Goal: Transaction & Acquisition: Purchase product/service

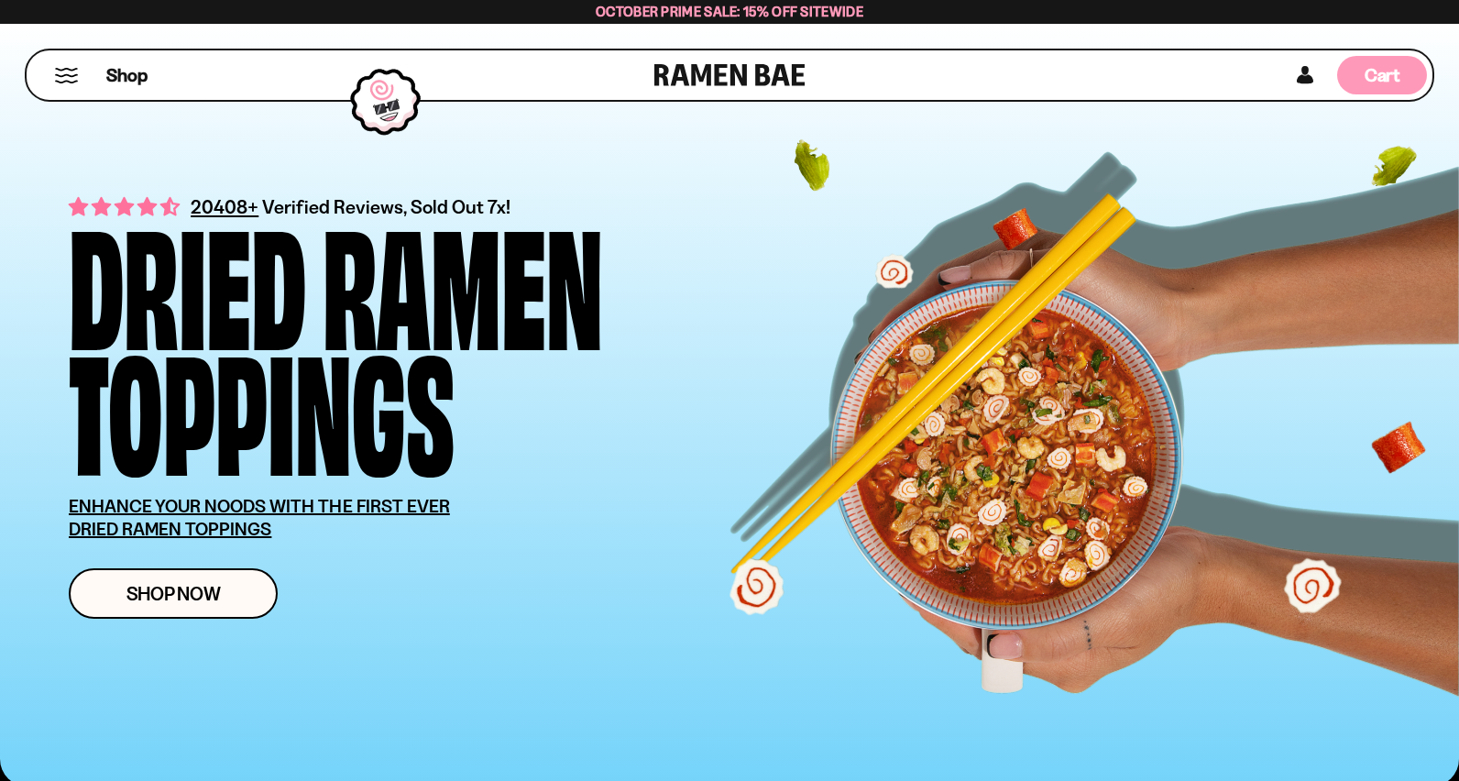
click at [1366, 86] on div "Cart D0381C2F-513E-4F90-8A41-6F0A75DCBAAA" at bounding box center [1383, 75] width 36 height 25
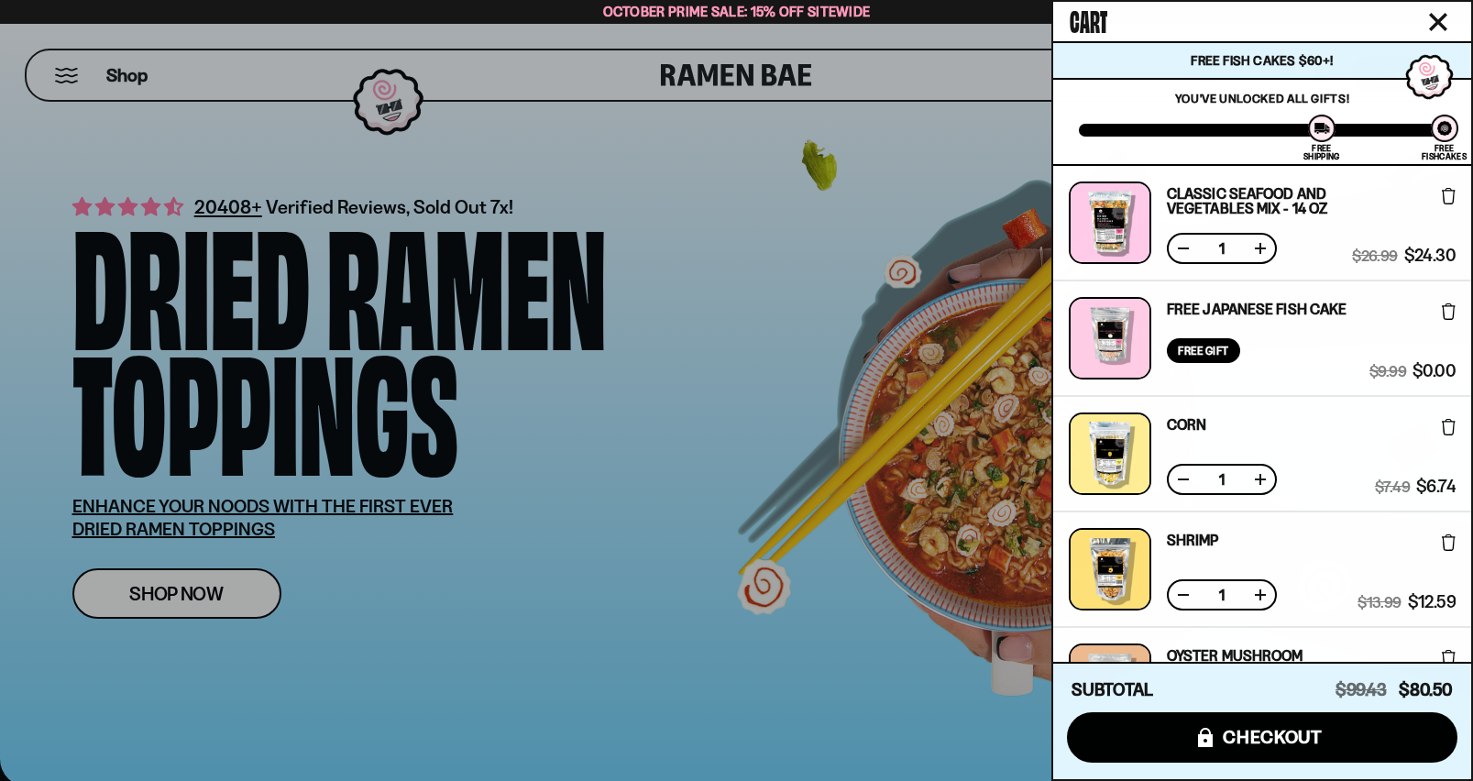
click at [1445, 200] on icon at bounding box center [1449, 196] width 14 height 16
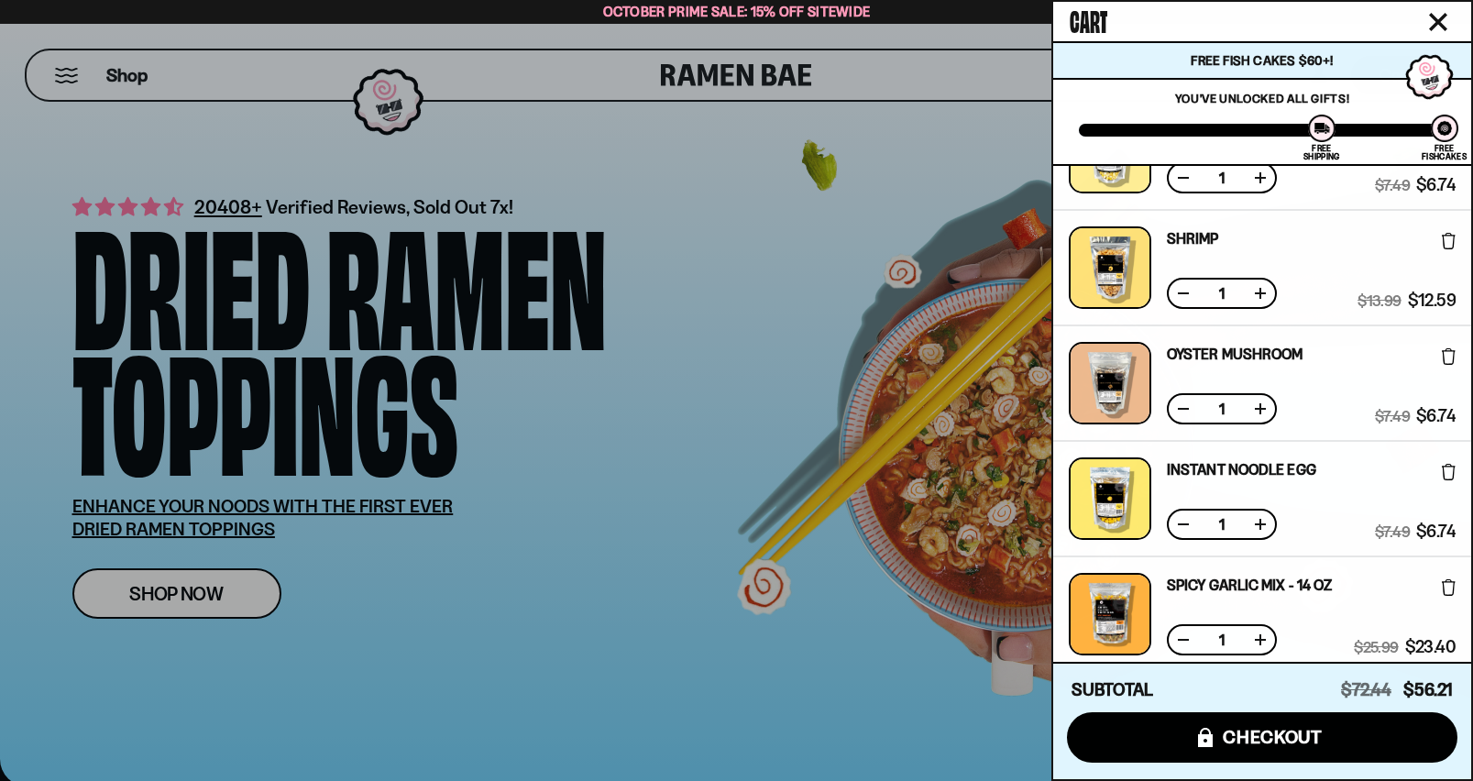
scroll to position [279, 0]
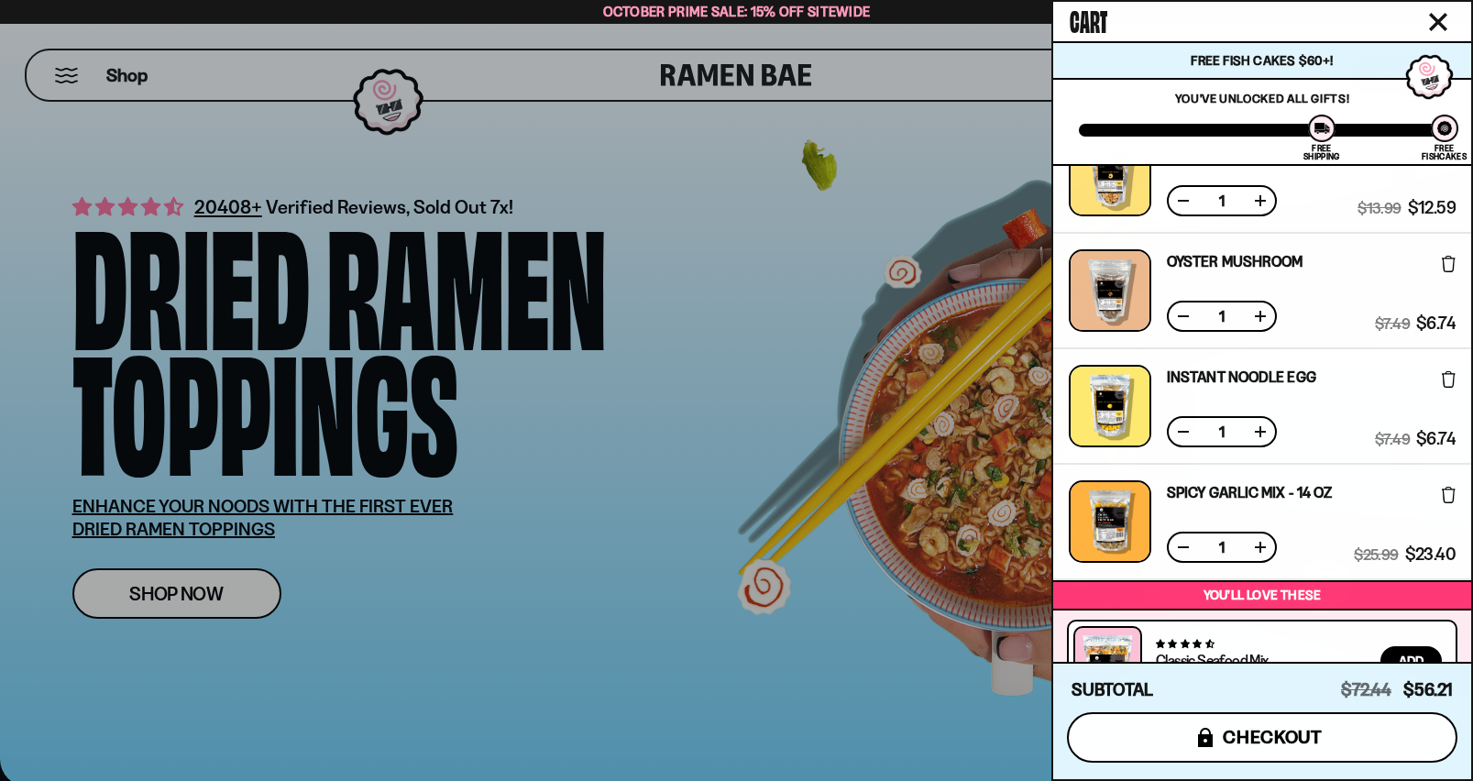
click at [1261, 743] on span "checkout" at bounding box center [1273, 737] width 100 height 20
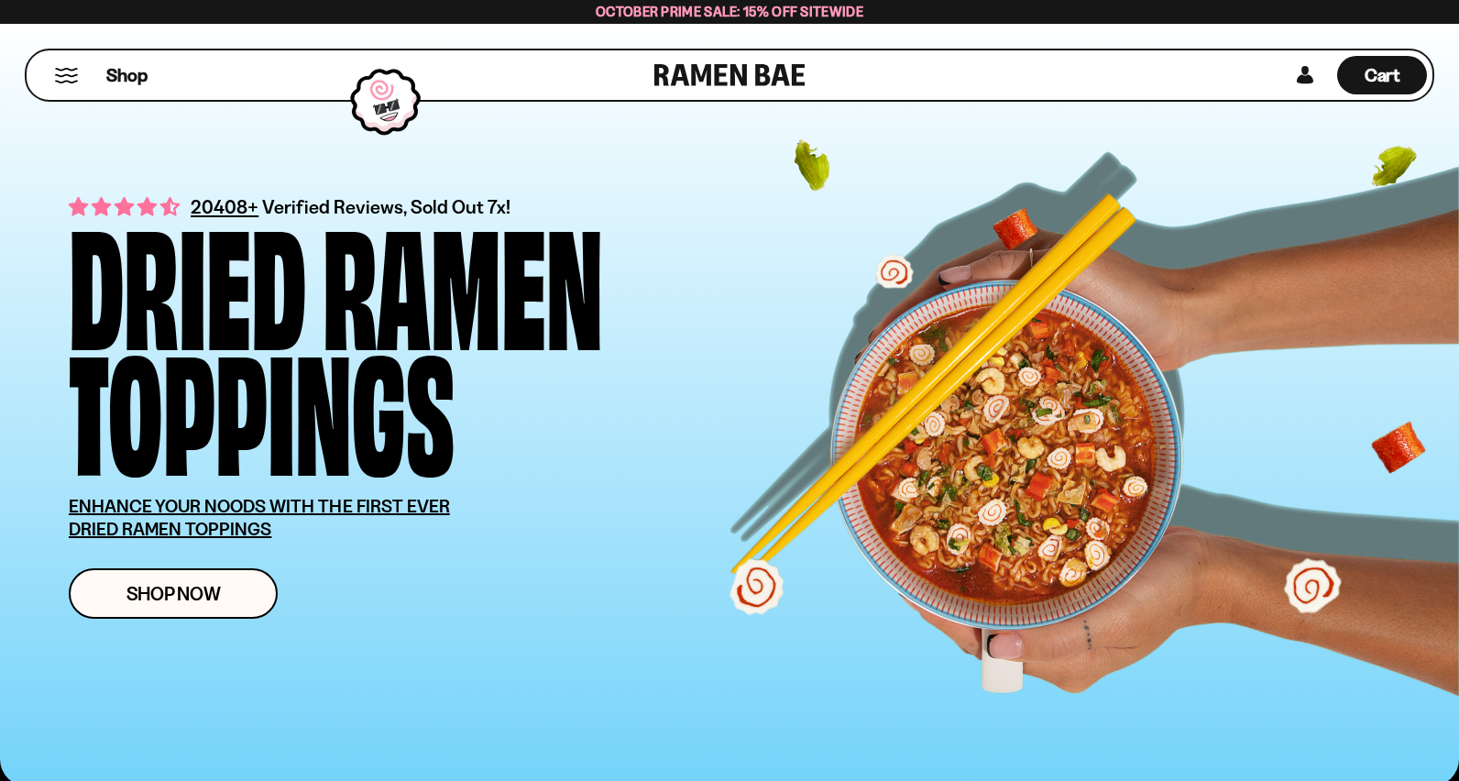
click at [731, 108] on div "Shop Cart D0381C2F-513E-4F90-8A41-6F0A75DCBAAA" at bounding box center [729, 75] width 1459 height 103
click at [761, 77] on link at bounding box center [729, 74] width 151 height 49
click at [858, 12] on span "October Prime Sale: 15% off Sitewide" at bounding box center [730, 11] width 268 height 17
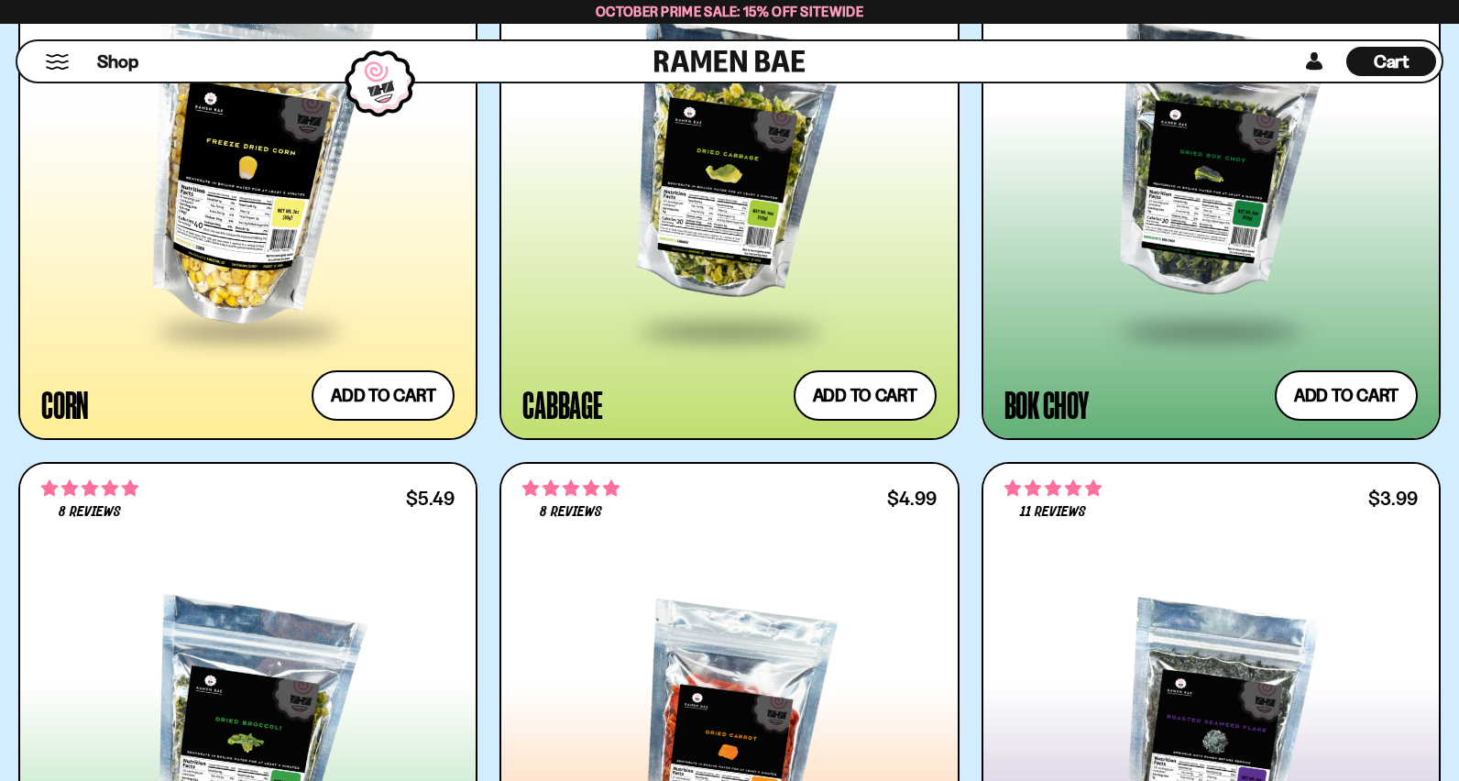
scroll to position [5591, 0]
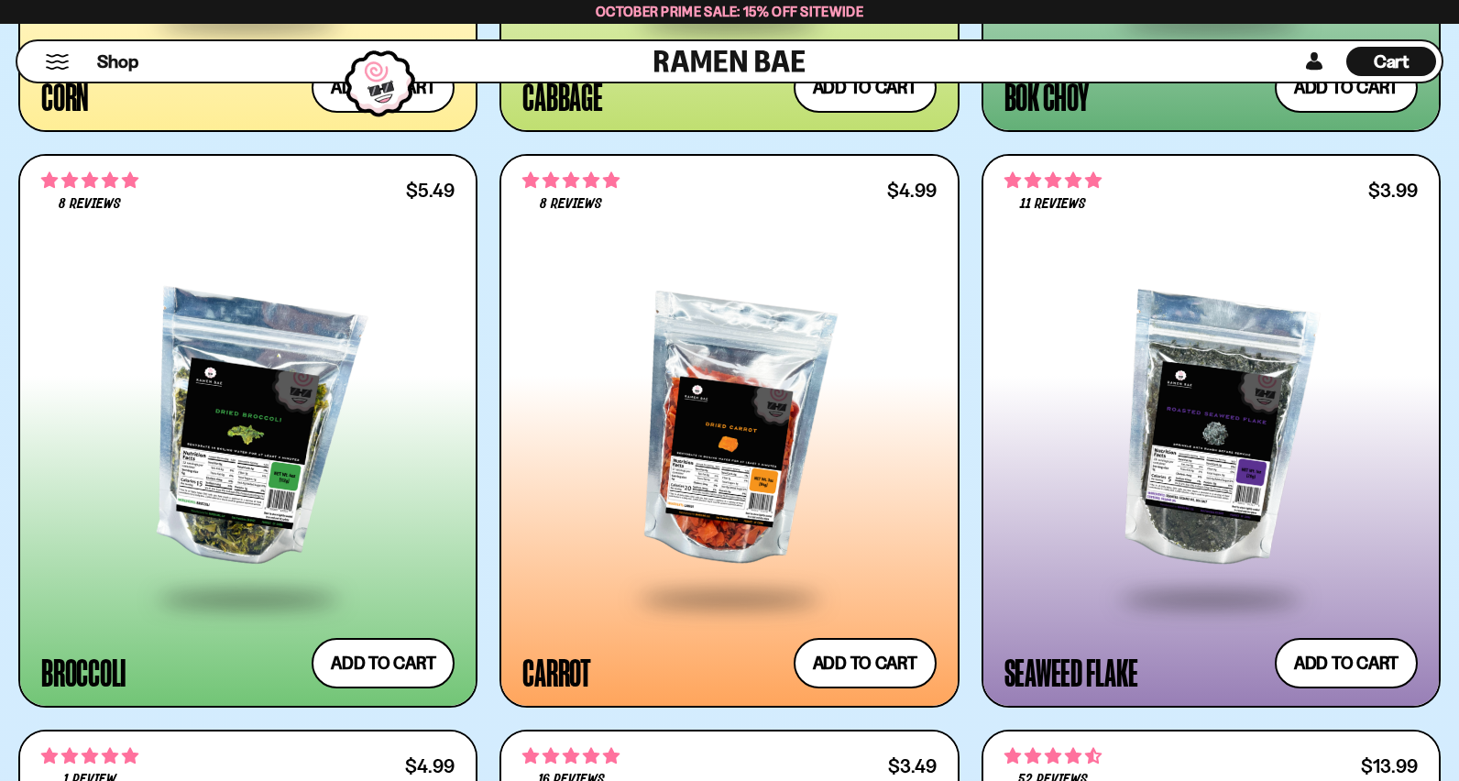
click at [286, 309] on div at bounding box center [247, 430] width 413 height 331
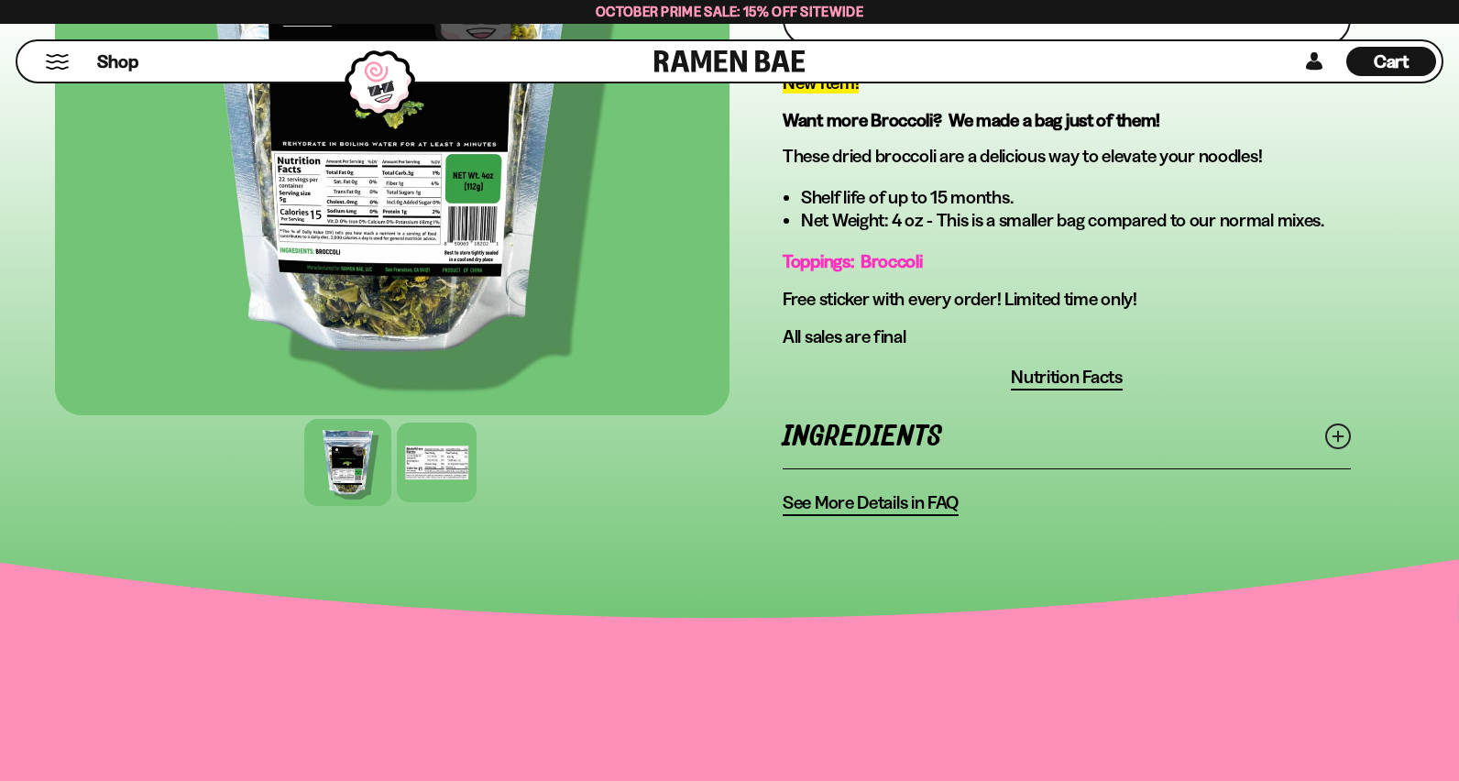
scroll to position [642, 0]
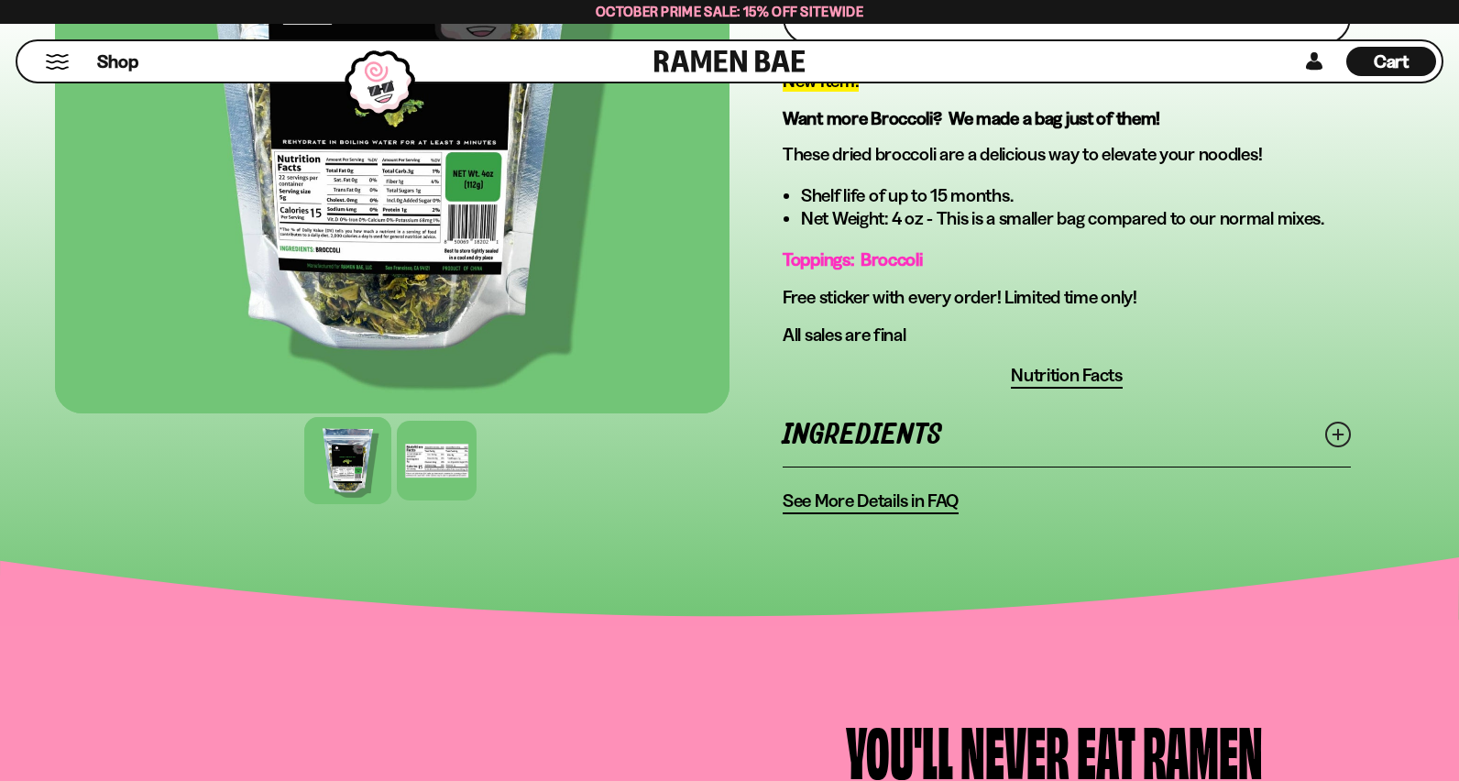
click at [428, 404] on div at bounding box center [392, 100] width 675 height 626
drag, startPoint x: 423, startPoint y: 419, endPoint x: 417, endPoint y: 432, distance: 14.3
click at [418, 430] on div at bounding box center [392, 460] width 675 height 89
click at [416, 438] on div at bounding box center [436, 460] width 87 height 87
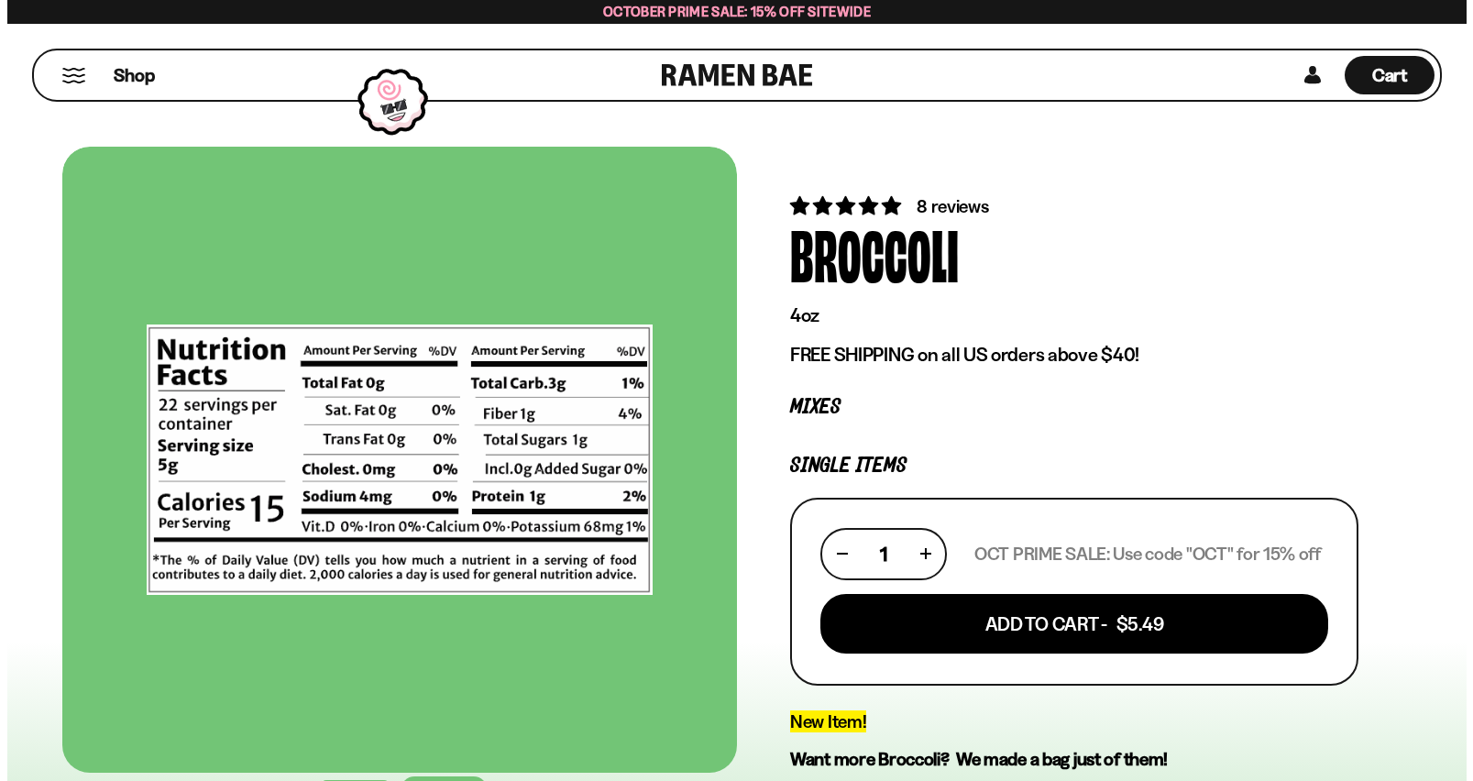
scroll to position [0, 0]
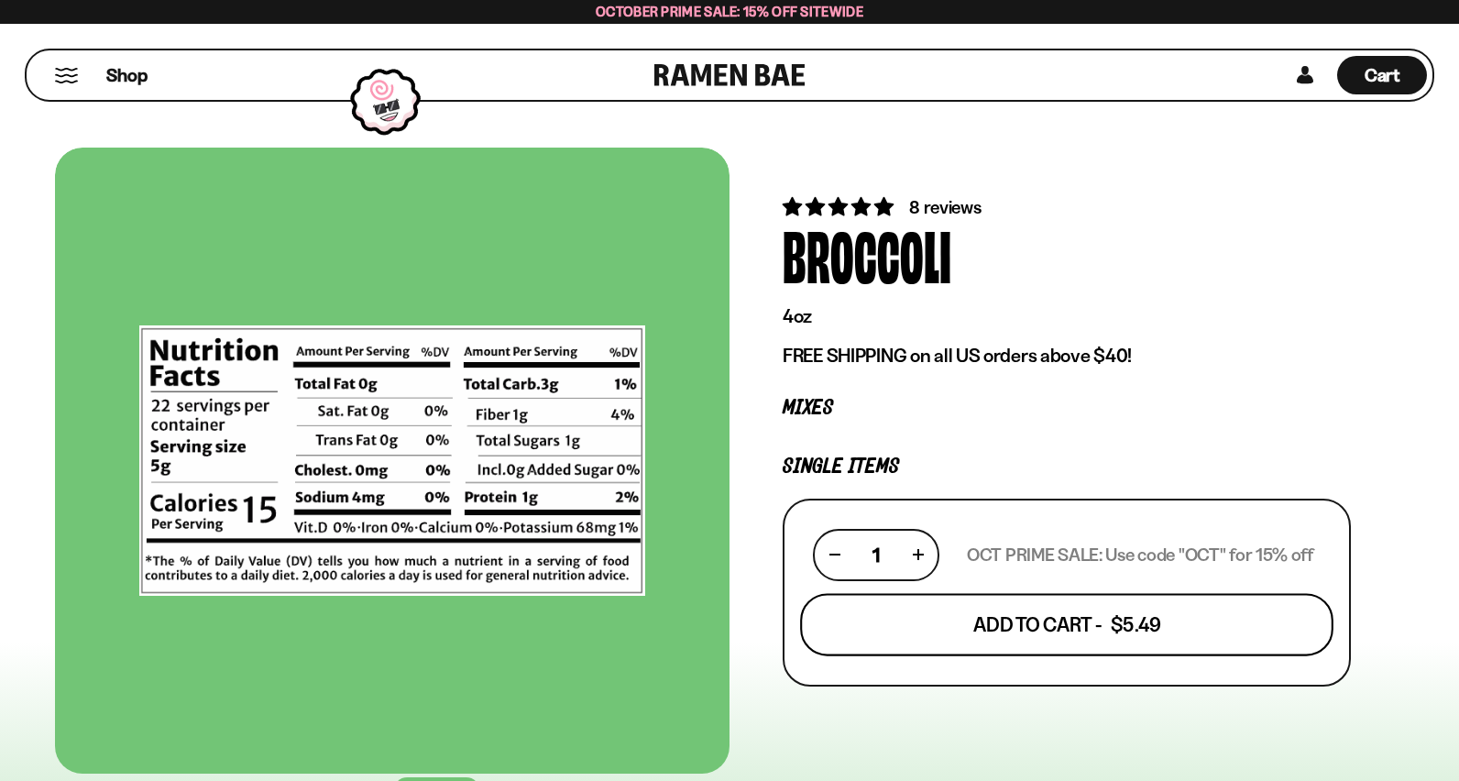
click at [923, 615] on button "Add To Cart - $5.49" at bounding box center [1066, 624] width 533 height 62
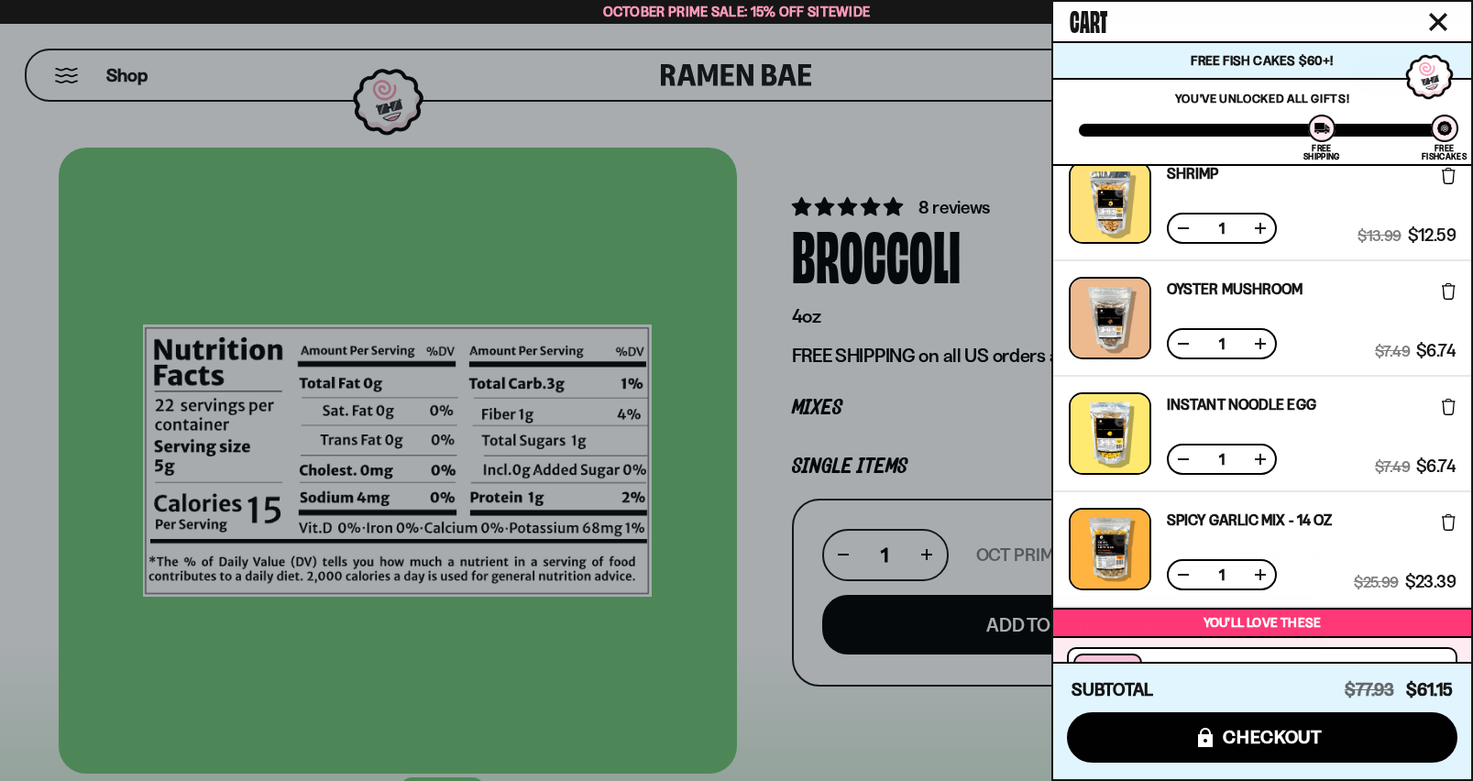
scroll to position [275, 0]
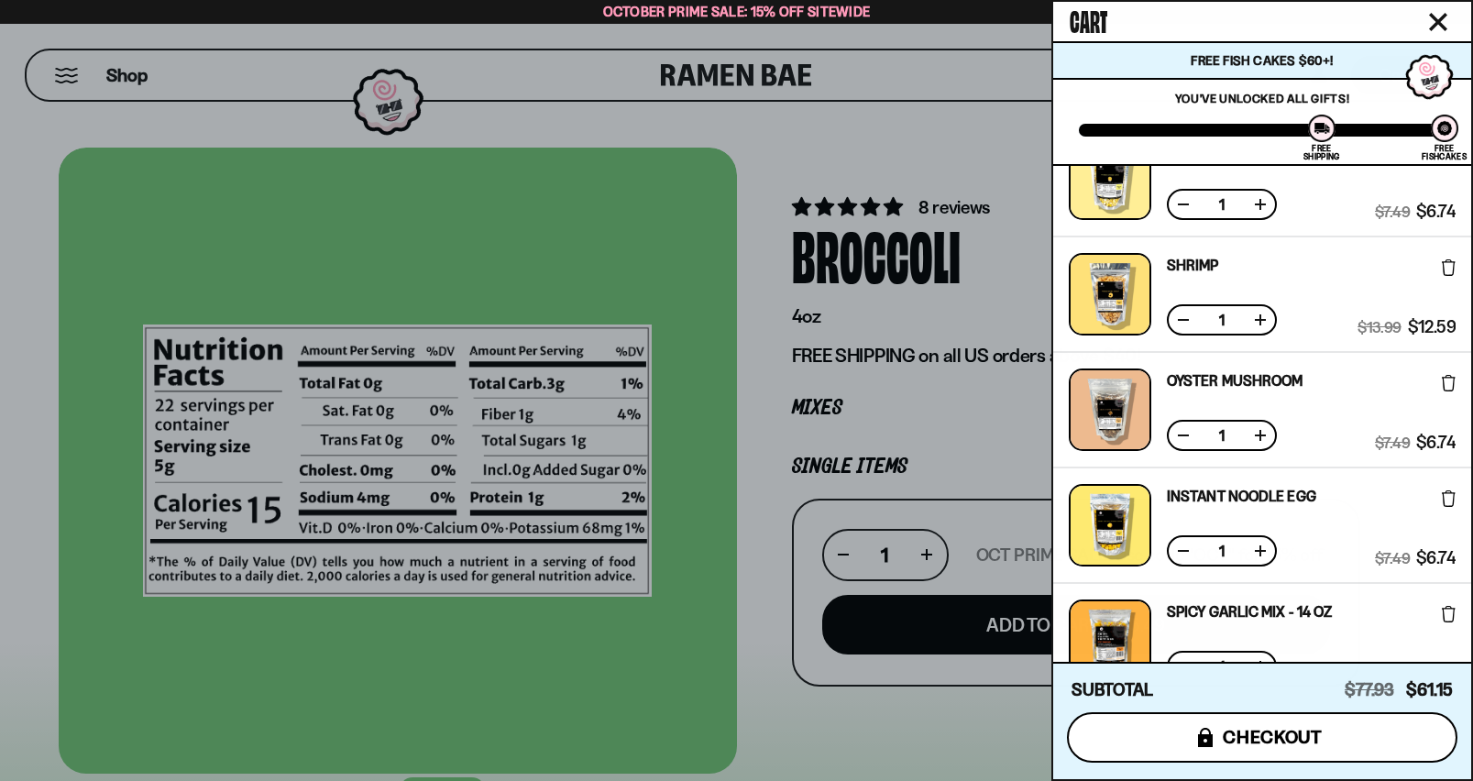
click at [1284, 727] on span "checkout" at bounding box center [1273, 737] width 100 height 20
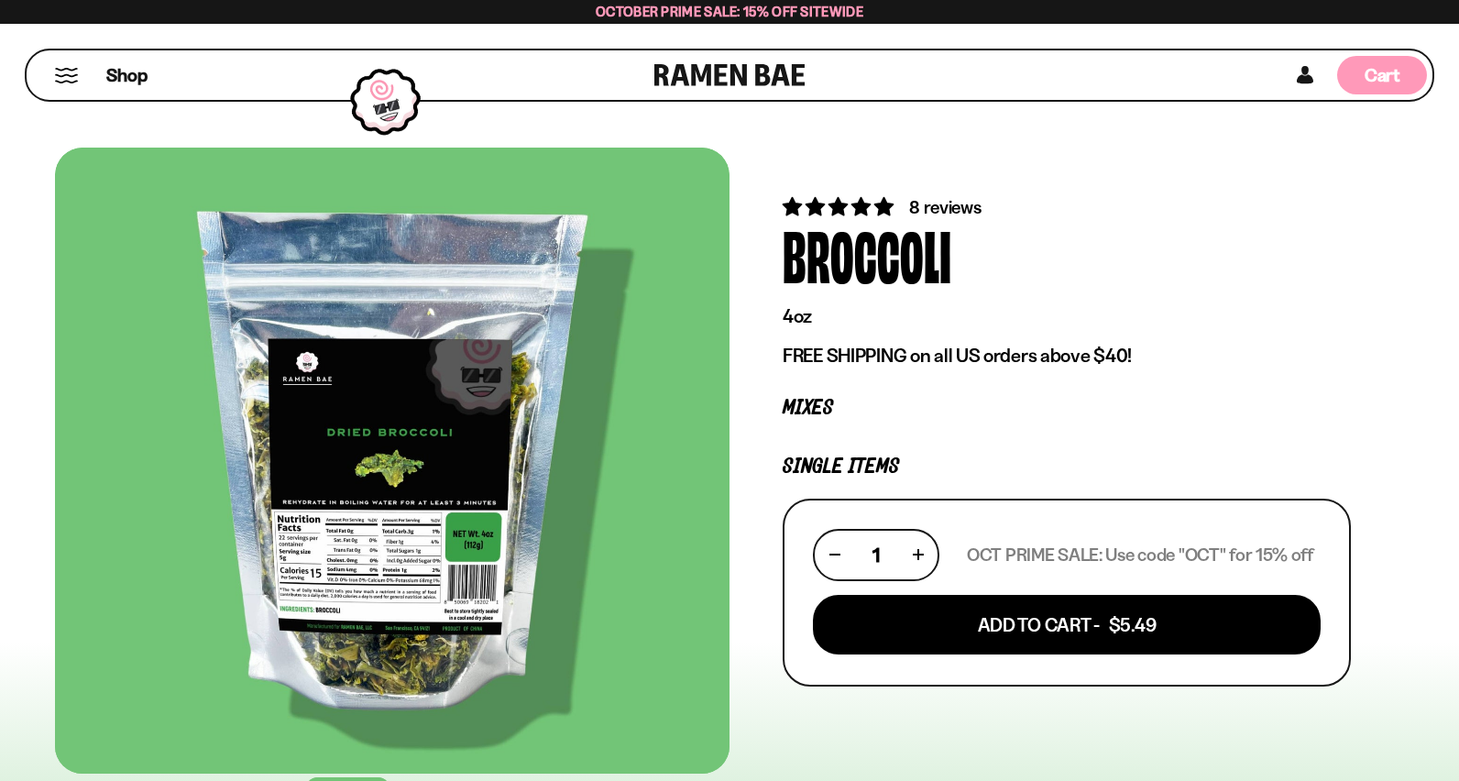
click at [1379, 85] on span "Cart" at bounding box center [1383, 75] width 36 height 22
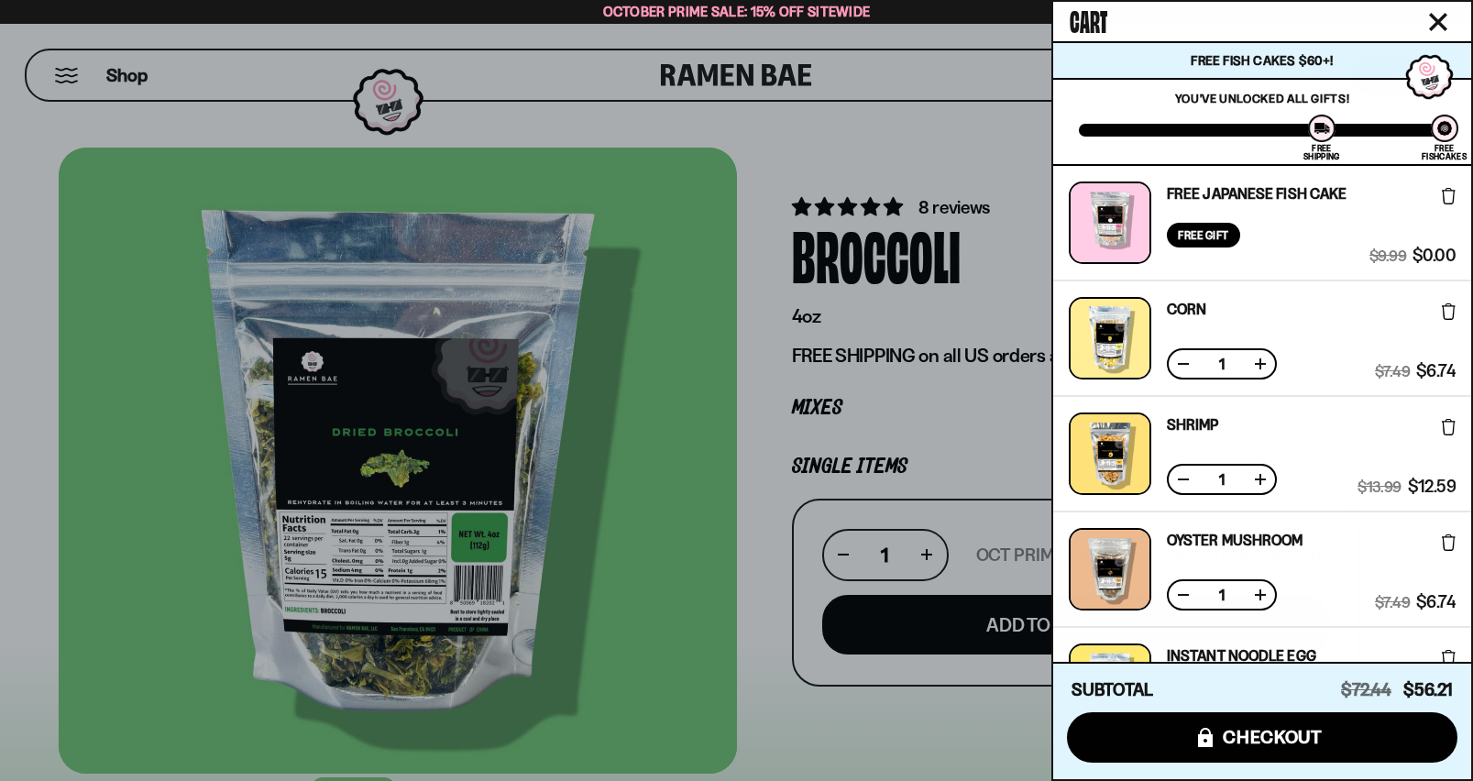
scroll to position [93, 0]
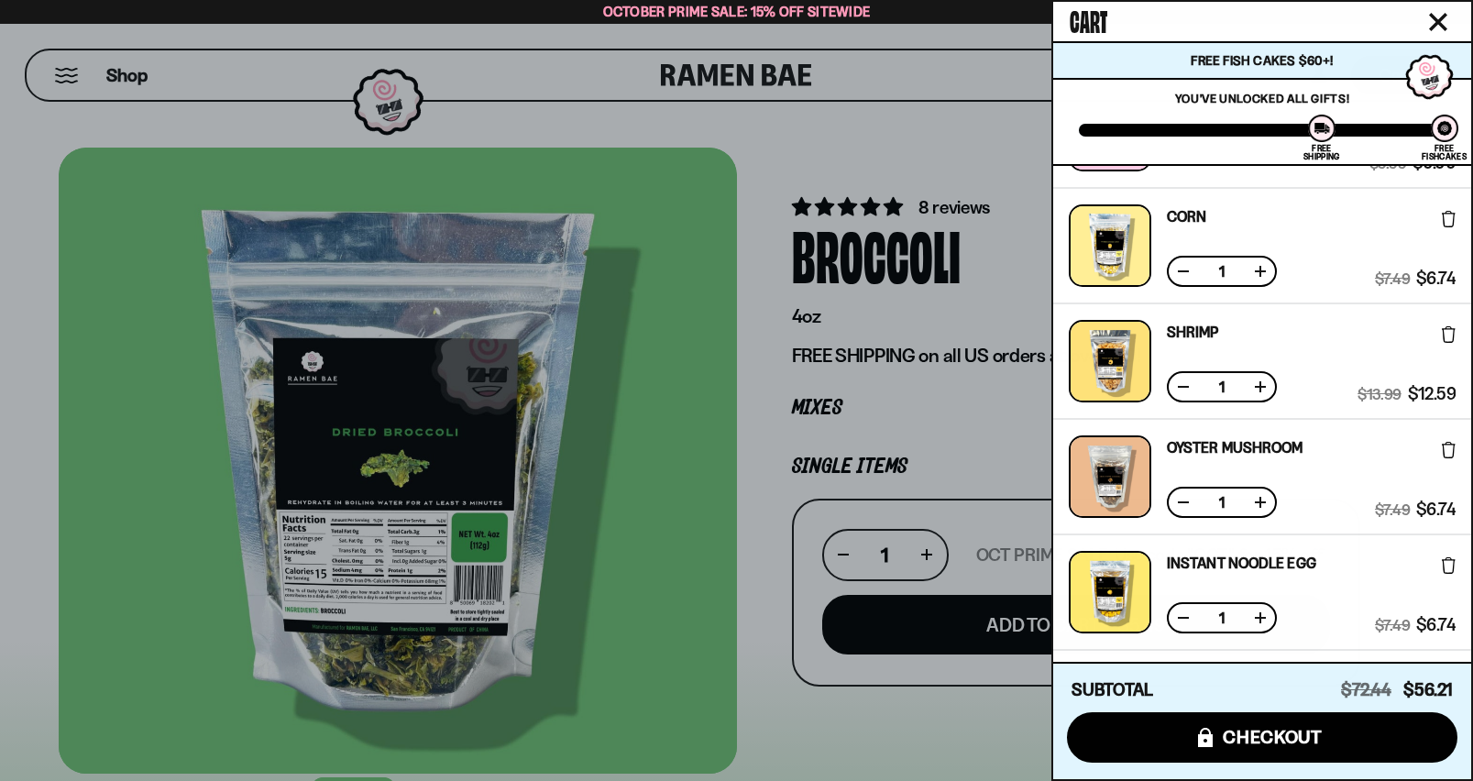
click at [1265, 501] on button at bounding box center [1260, 502] width 18 height 18
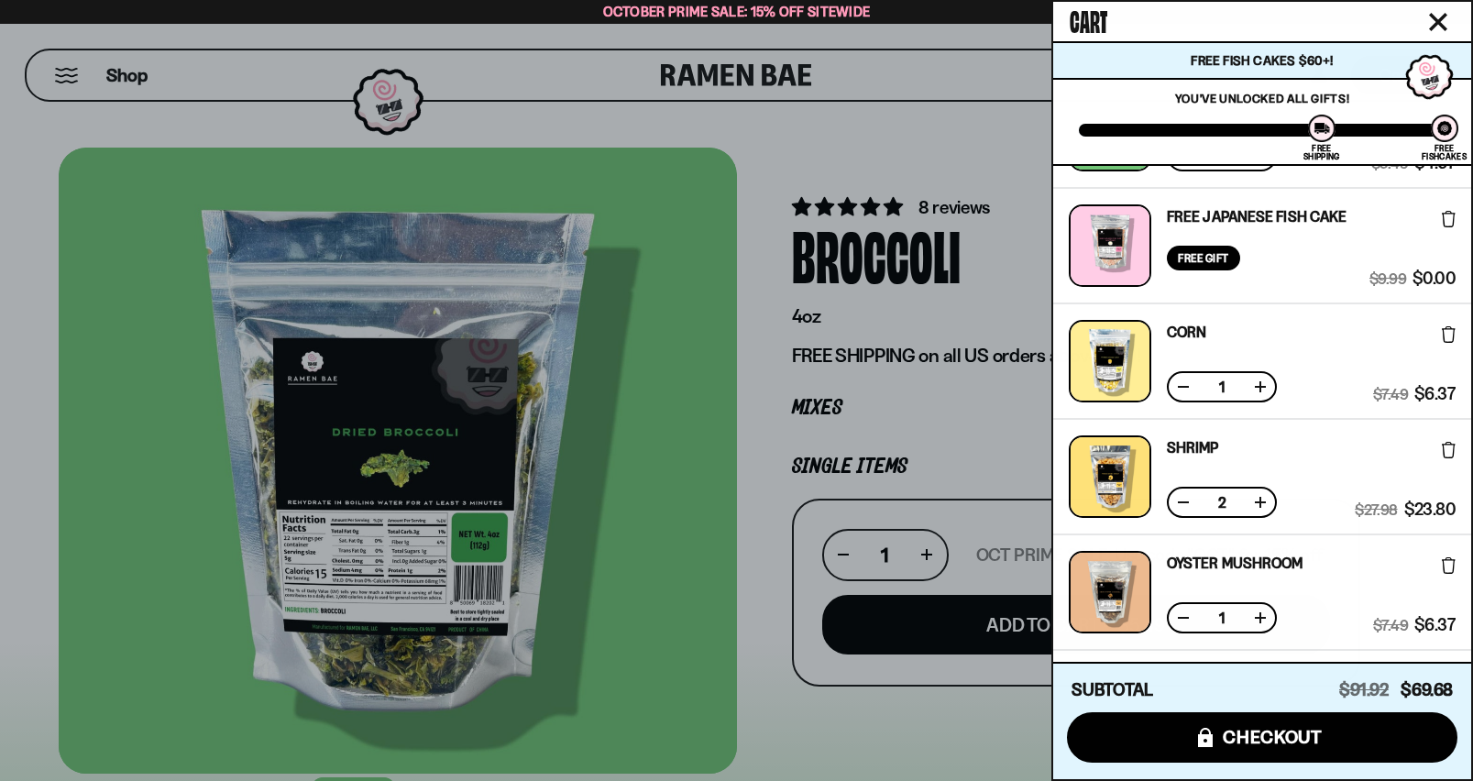
click at [1186, 501] on button at bounding box center [1183, 502] width 18 height 18
click at [1259, 611] on button at bounding box center [1260, 618] width 18 height 18
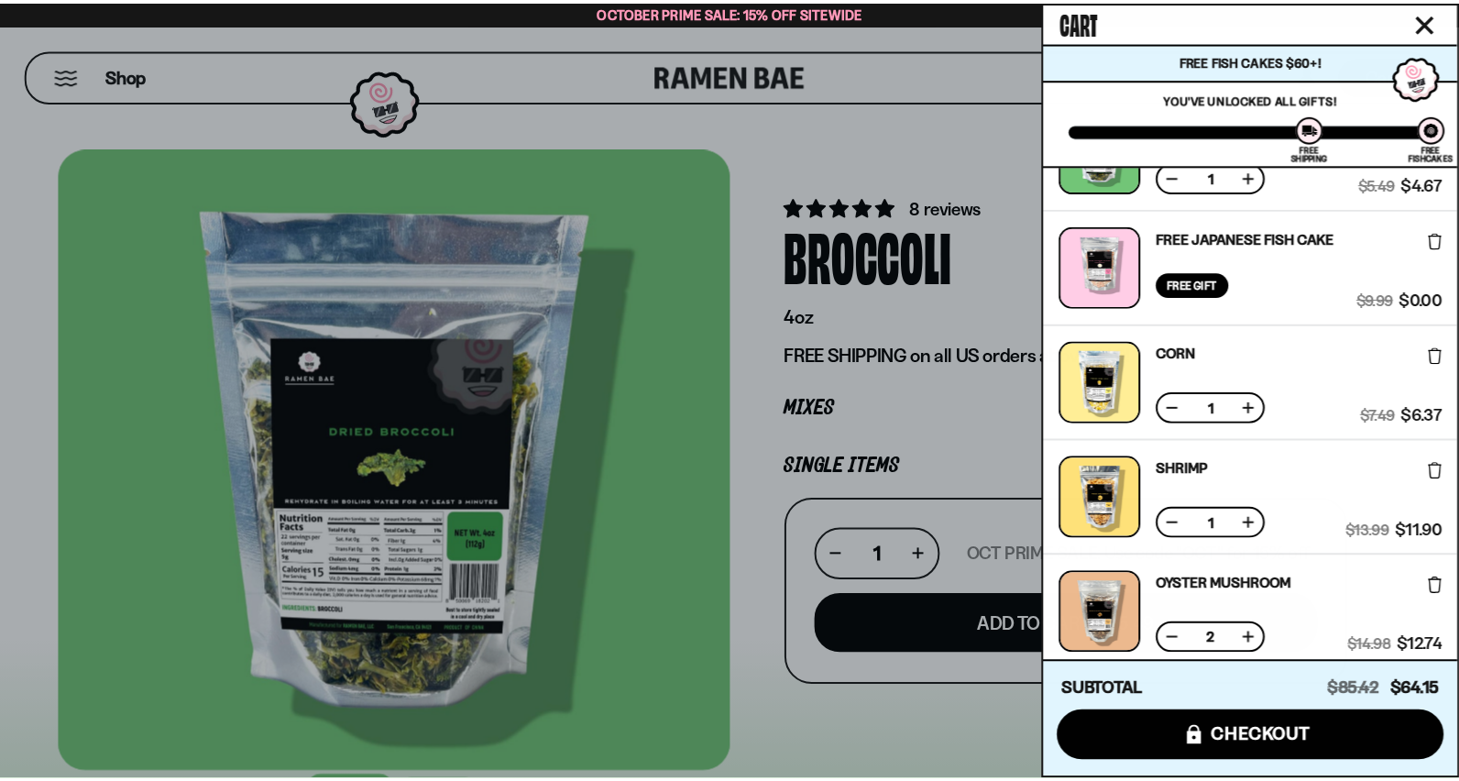
scroll to position [0, 0]
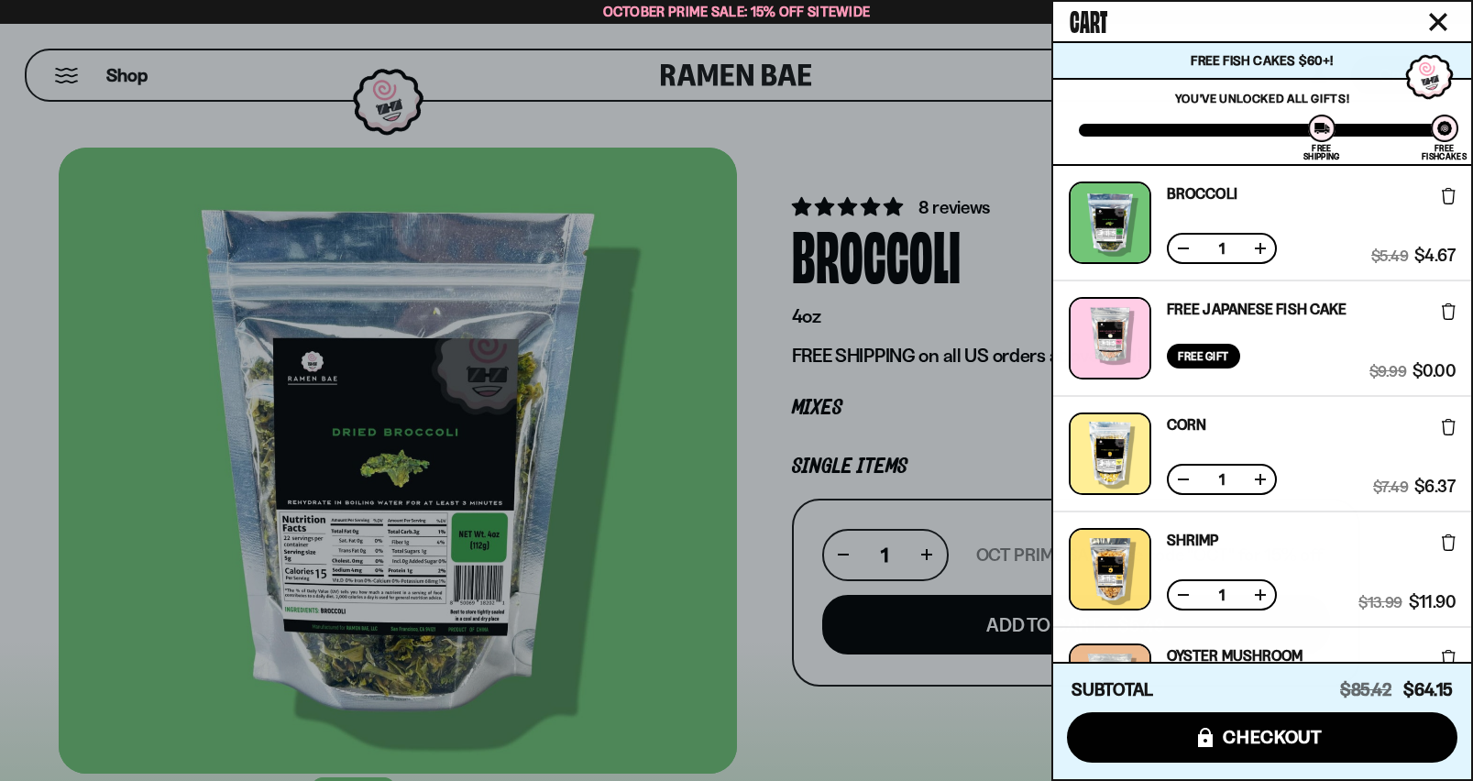
click at [736, 269] on div at bounding box center [736, 390] width 1473 height 781
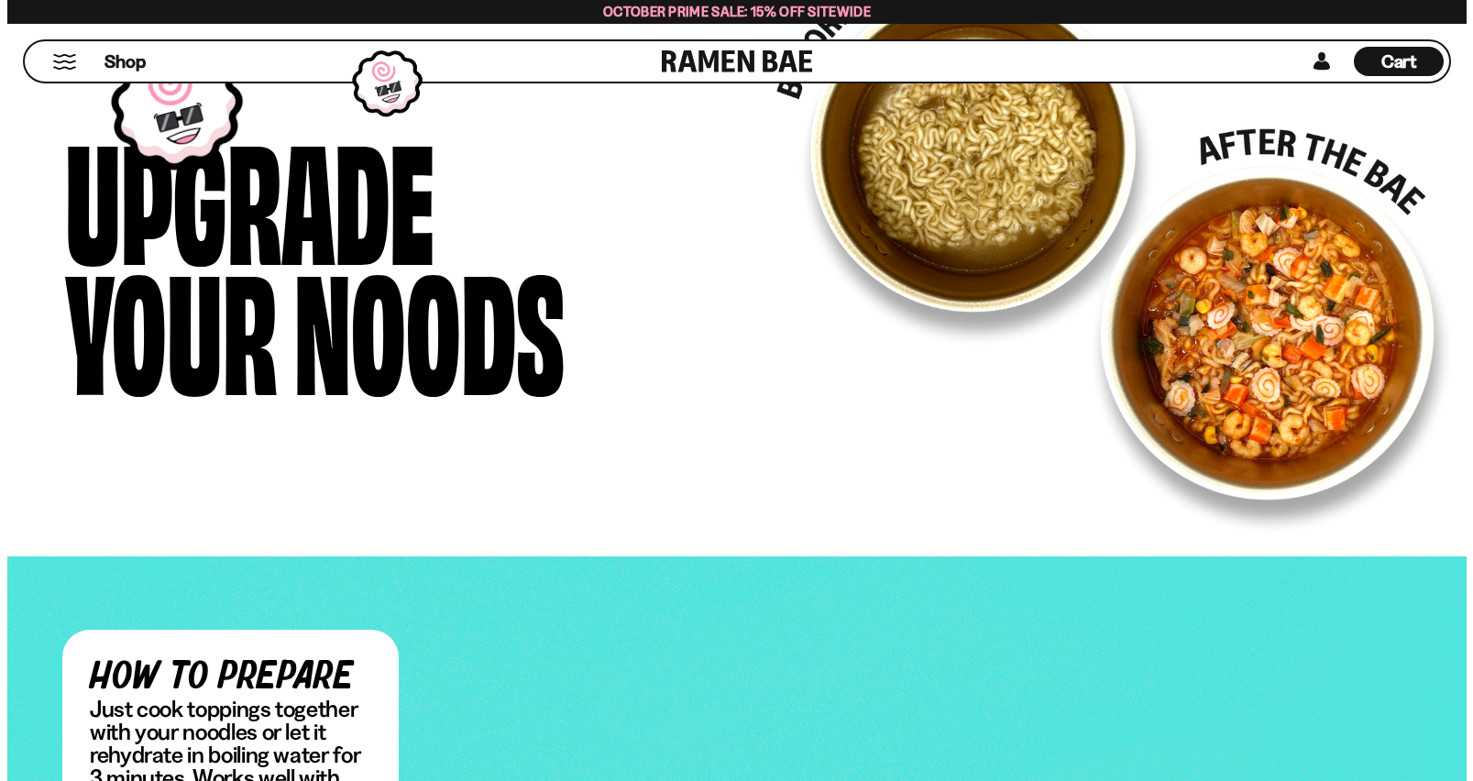
scroll to position [2200, 0]
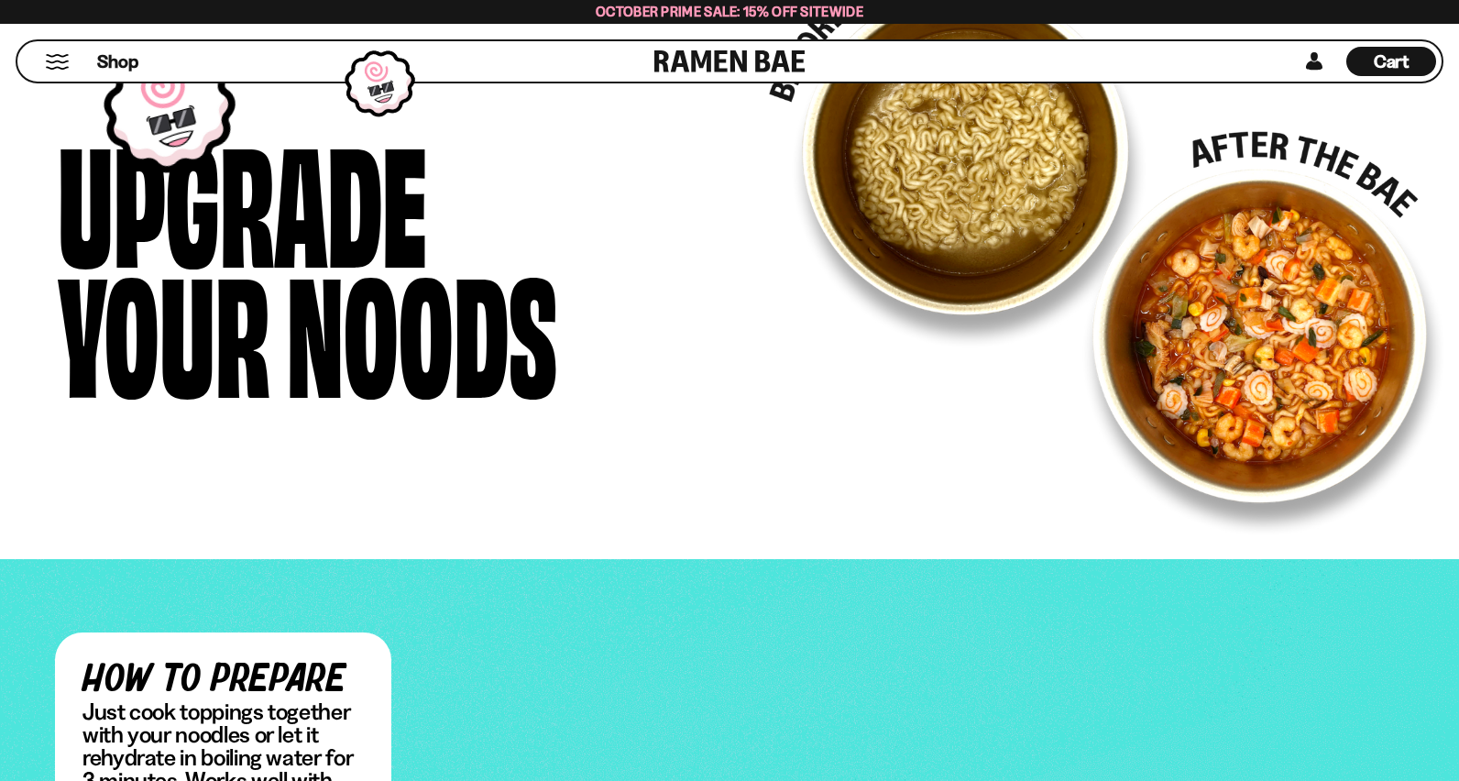
click at [1368, 54] on div "Cart D0381C2F-513E-4F90-8A41-6F0A75DCBAAA" at bounding box center [1391, 61] width 90 height 29
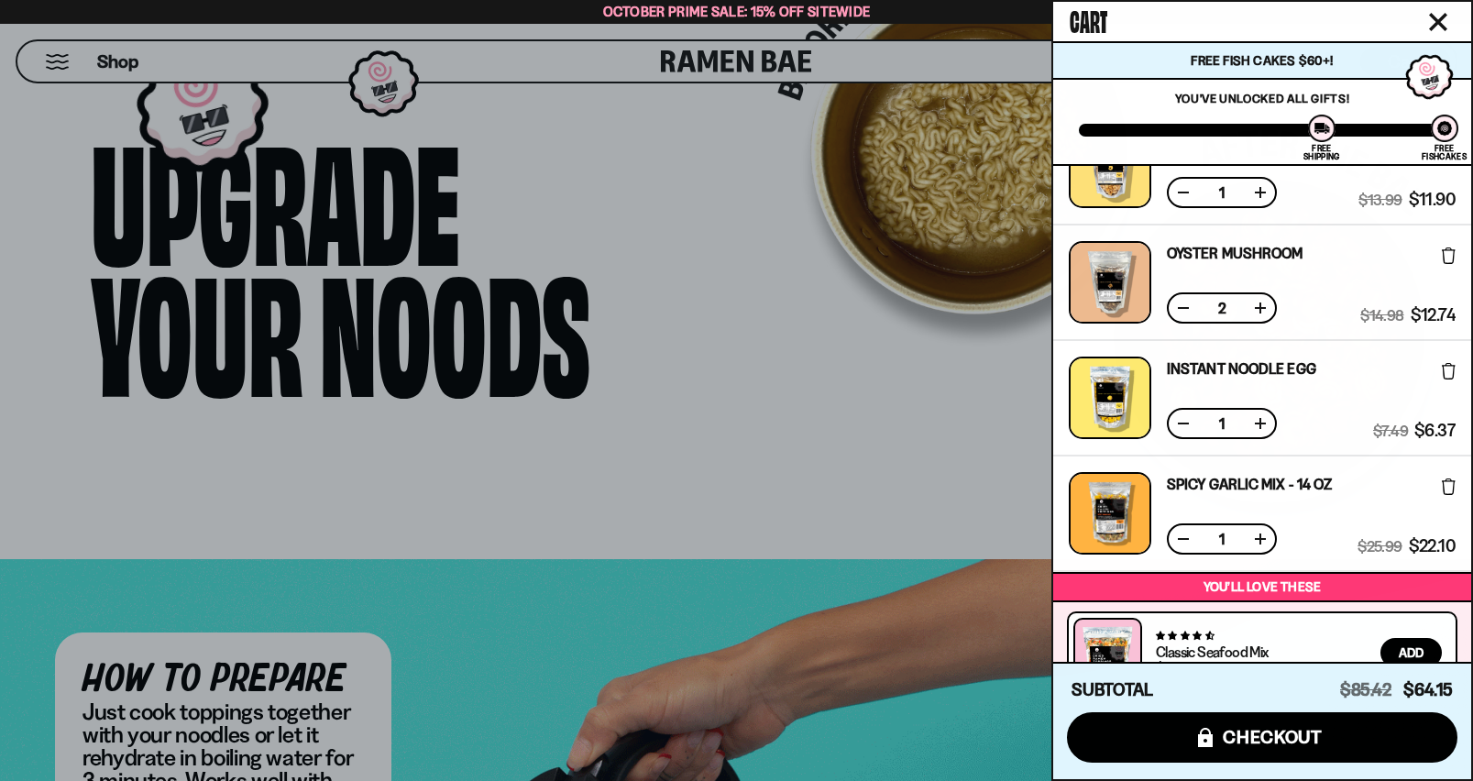
scroll to position [459, 0]
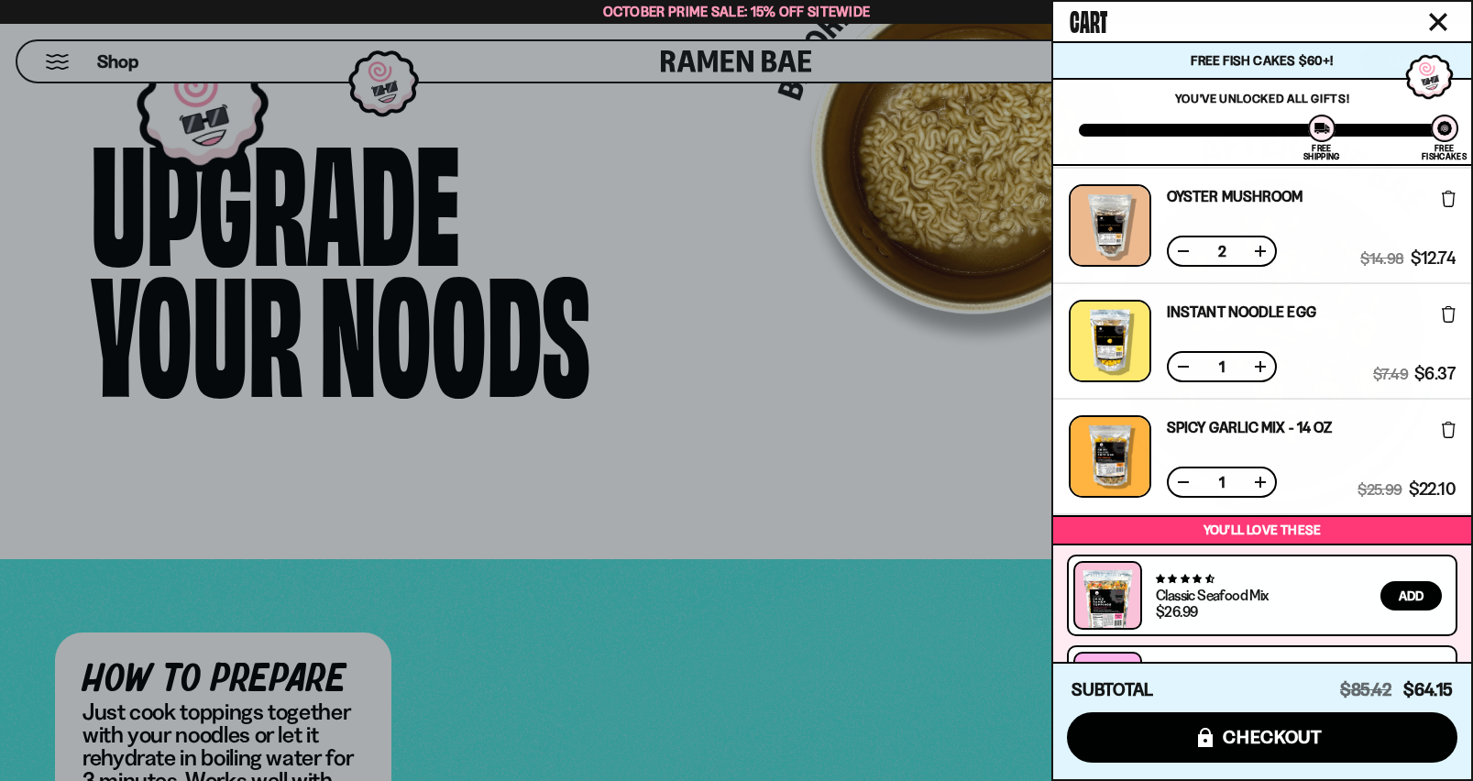
click at [1189, 254] on button at bounding box center [1183, 251] width 18 height 18
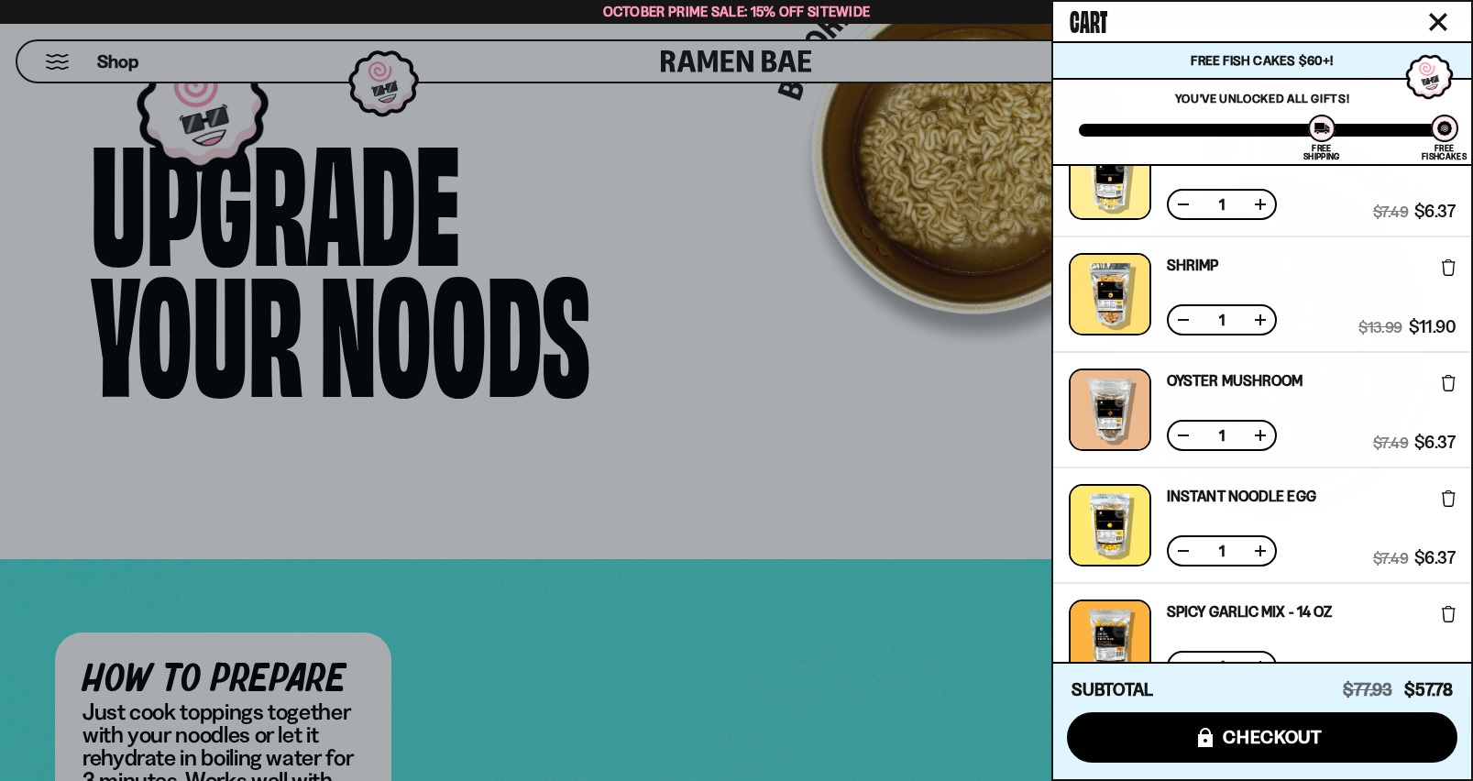
scroll to position [628, 0]
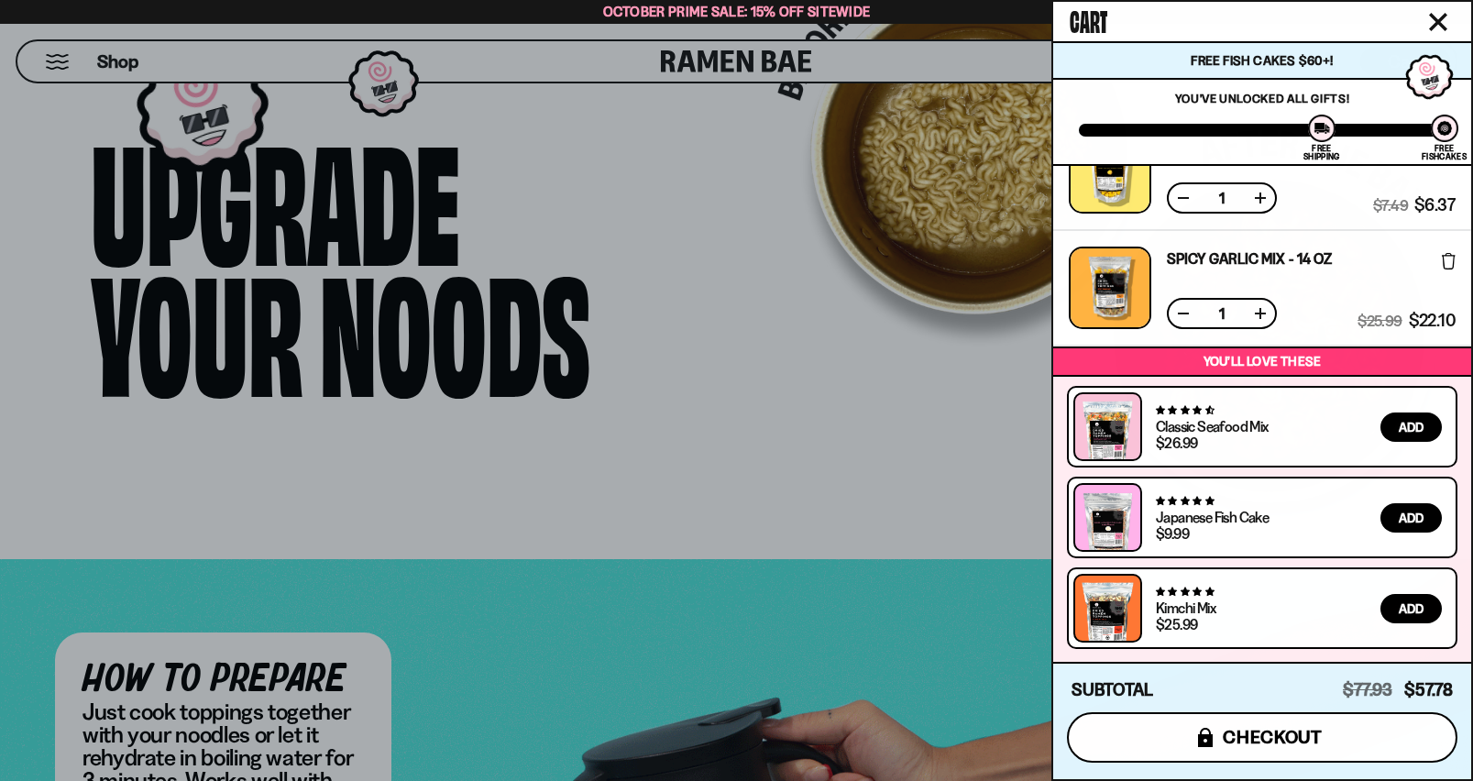
click at [1268, 739] on span "checkout" at bounding box center [1273, 737] width 100 height 20
